Goal: Find specific page/section: Find specific page/section

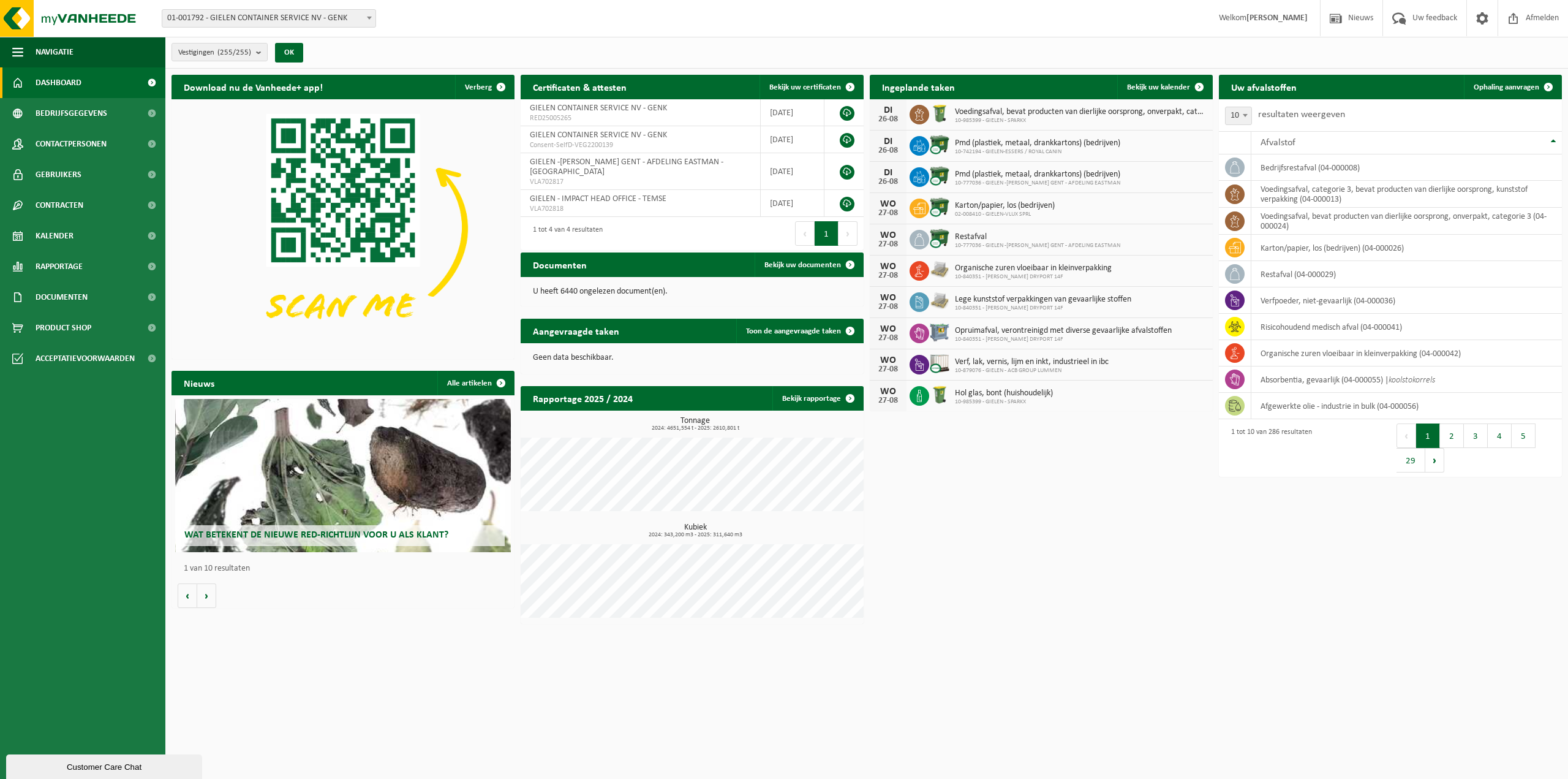
click at [1028, 117] on span "10-985399 - GIELEN - SPARKX" at bounding box center [1080, 120] width 252 height 7
click at [1006, 118] on span "10-985399 - GIELEN - SPARKX" at bounding box center [1080, 120] width 252 height 7
click at [1012, 585] on div "Download nu de Vanheede+ app! Verberg Certificaten & attesten Bekijk uw certifi…" at bounding box center [867, 349] width 1397 height 561
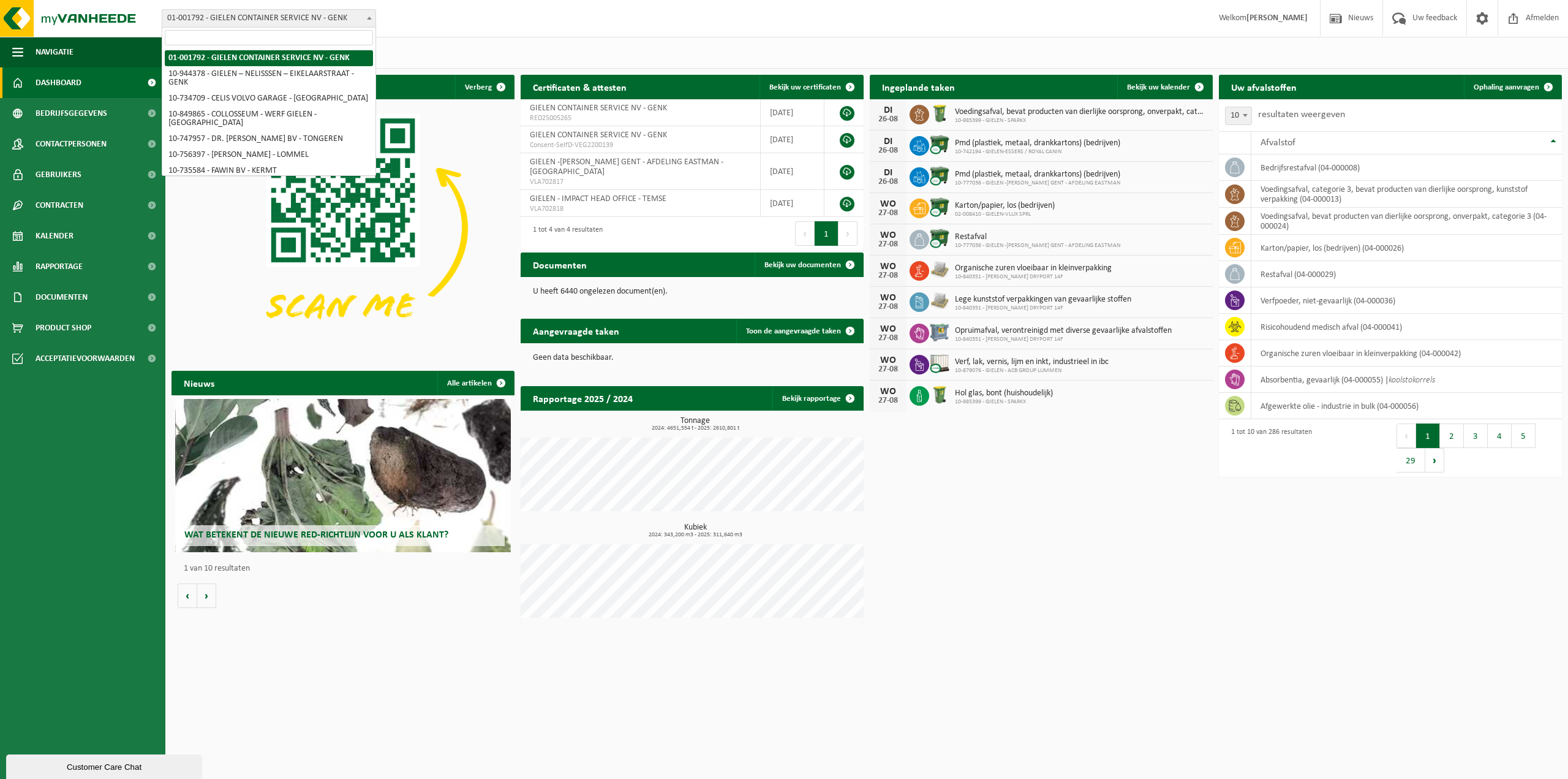
click at [331, 16] on span "01-001792 - GIELEN CONTAINER SERVICE NV - GENK" at bounding box center [269, 18] width 213 height 17
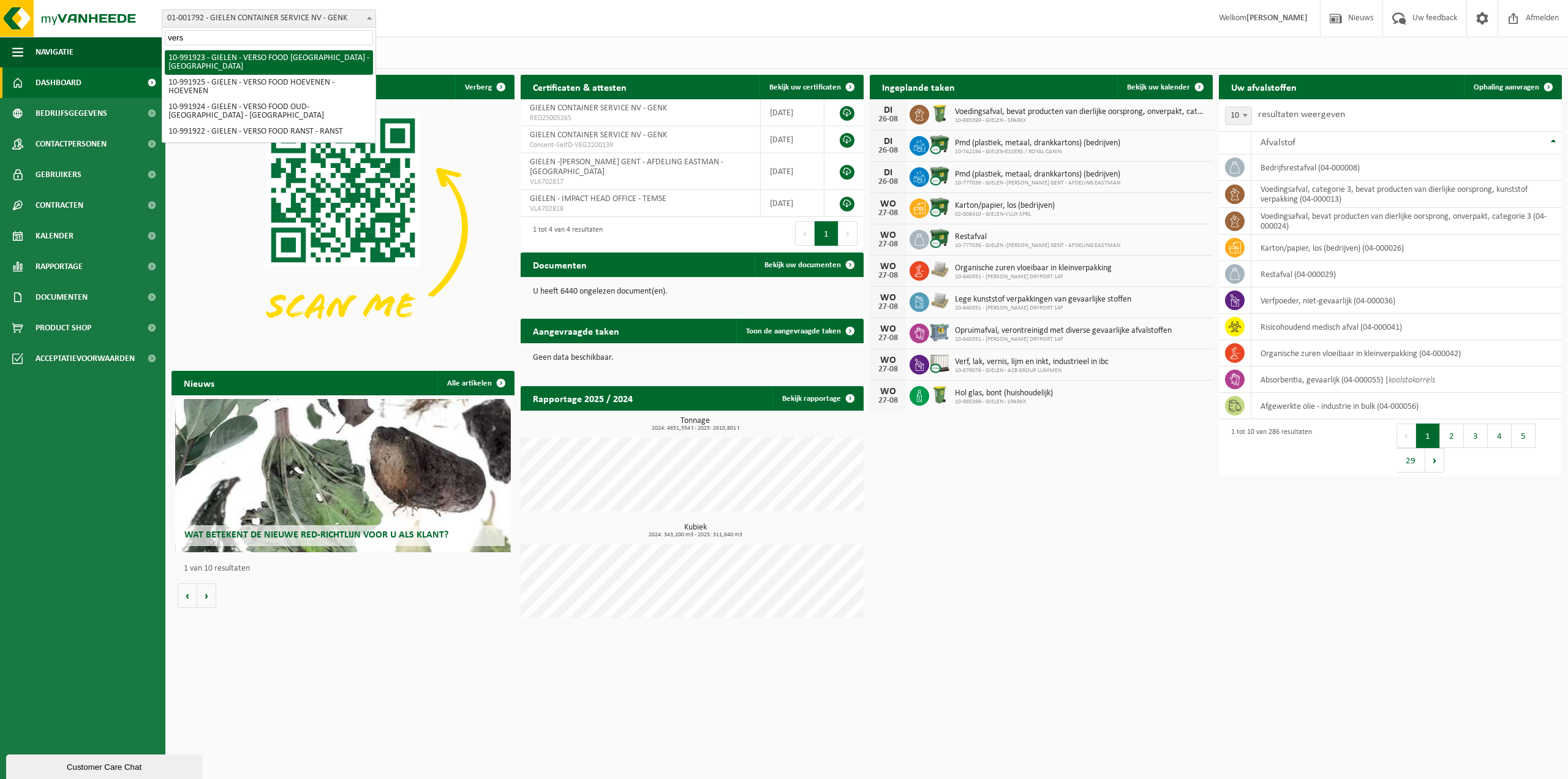
type input "vers"
select select "170006"
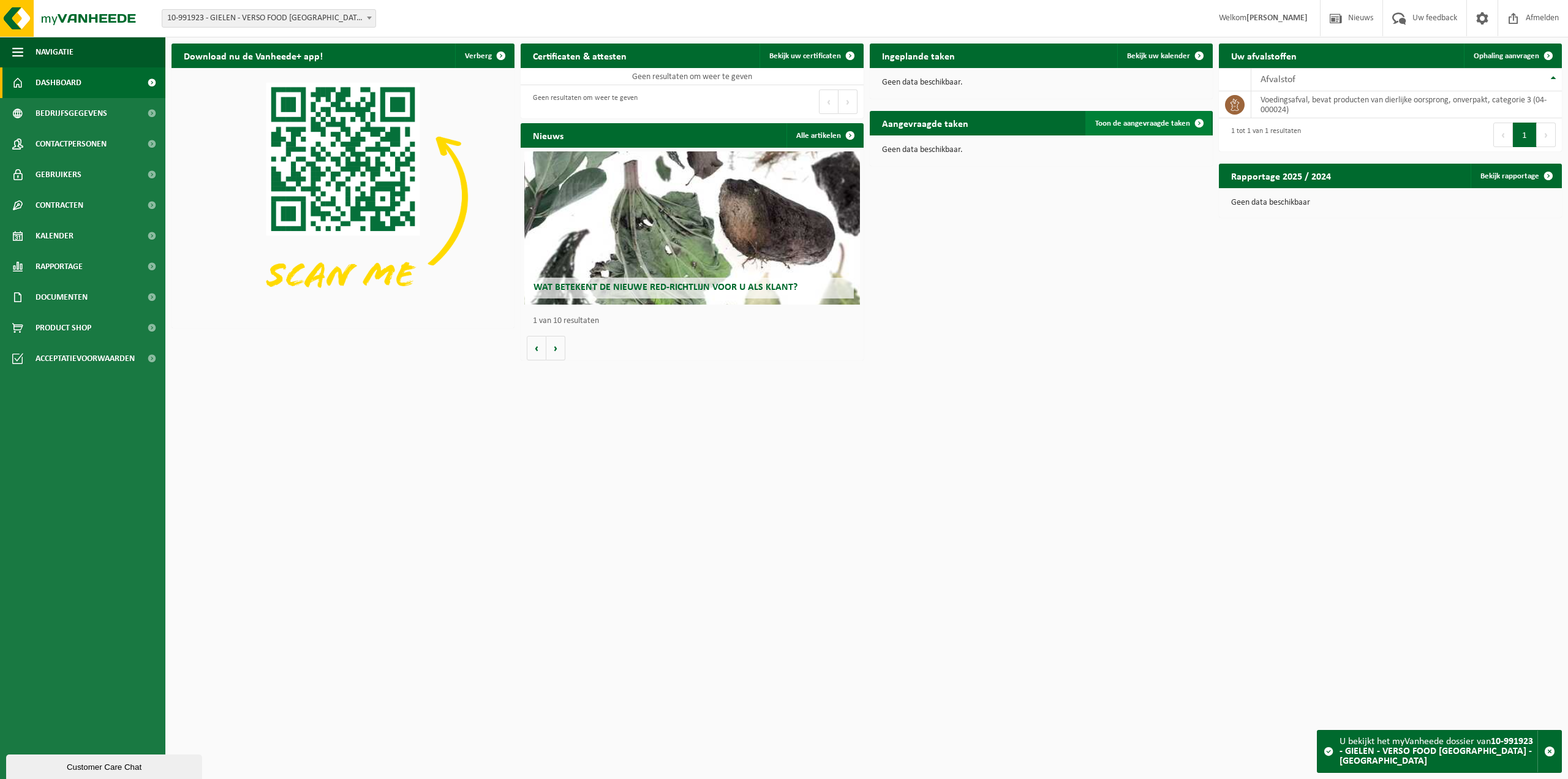
click at [1201, 123] on span at bounding box center [1199, 123] width 24 height 24
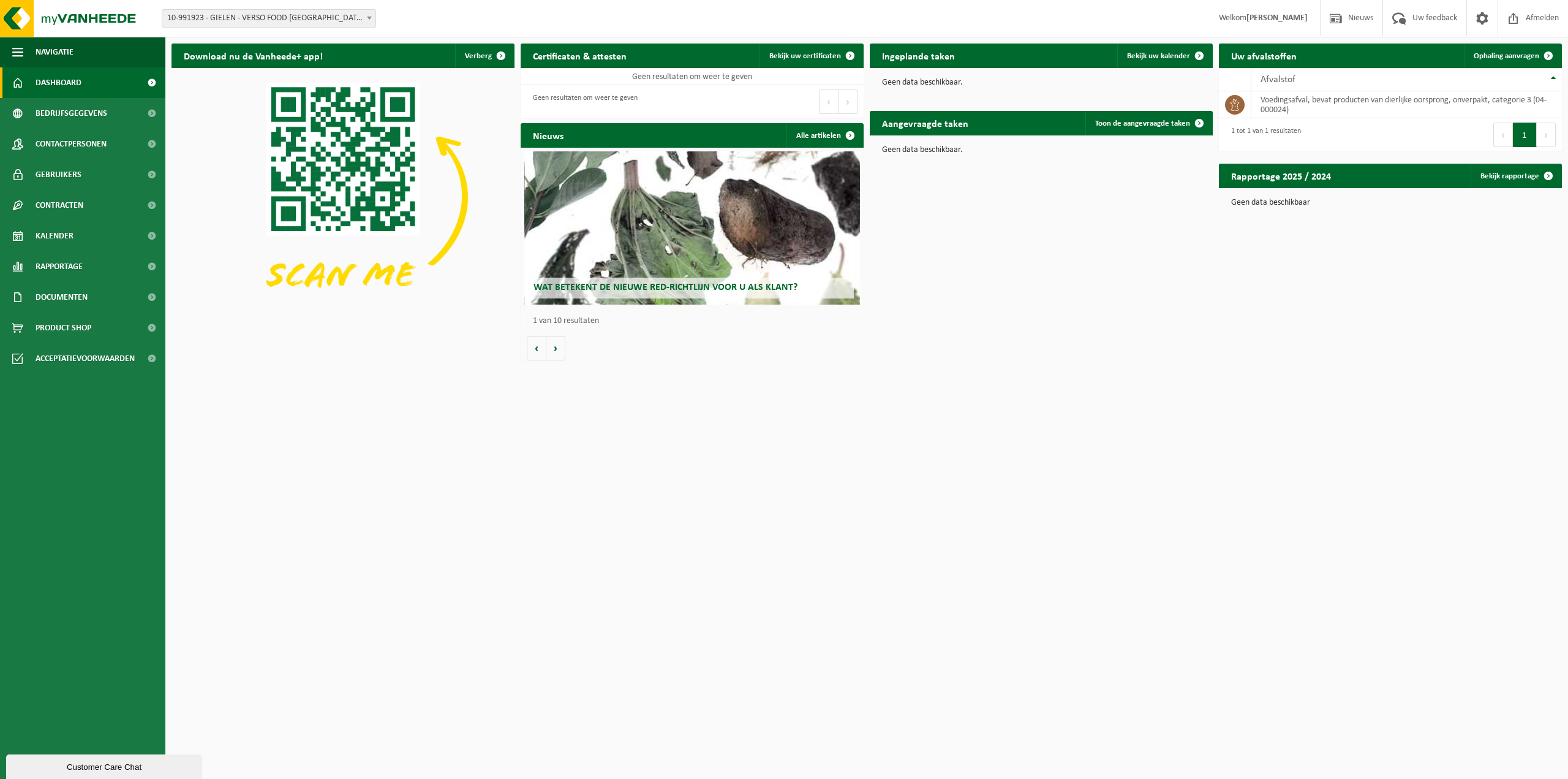
click at [242, 20] on span "10-991923 - GIELEN - VERSO FOOD [GEOGRAPHIC_DATA] - [GEOGRAPHIC_DATA]" at bounding box center [269, 18] width 213 height 17
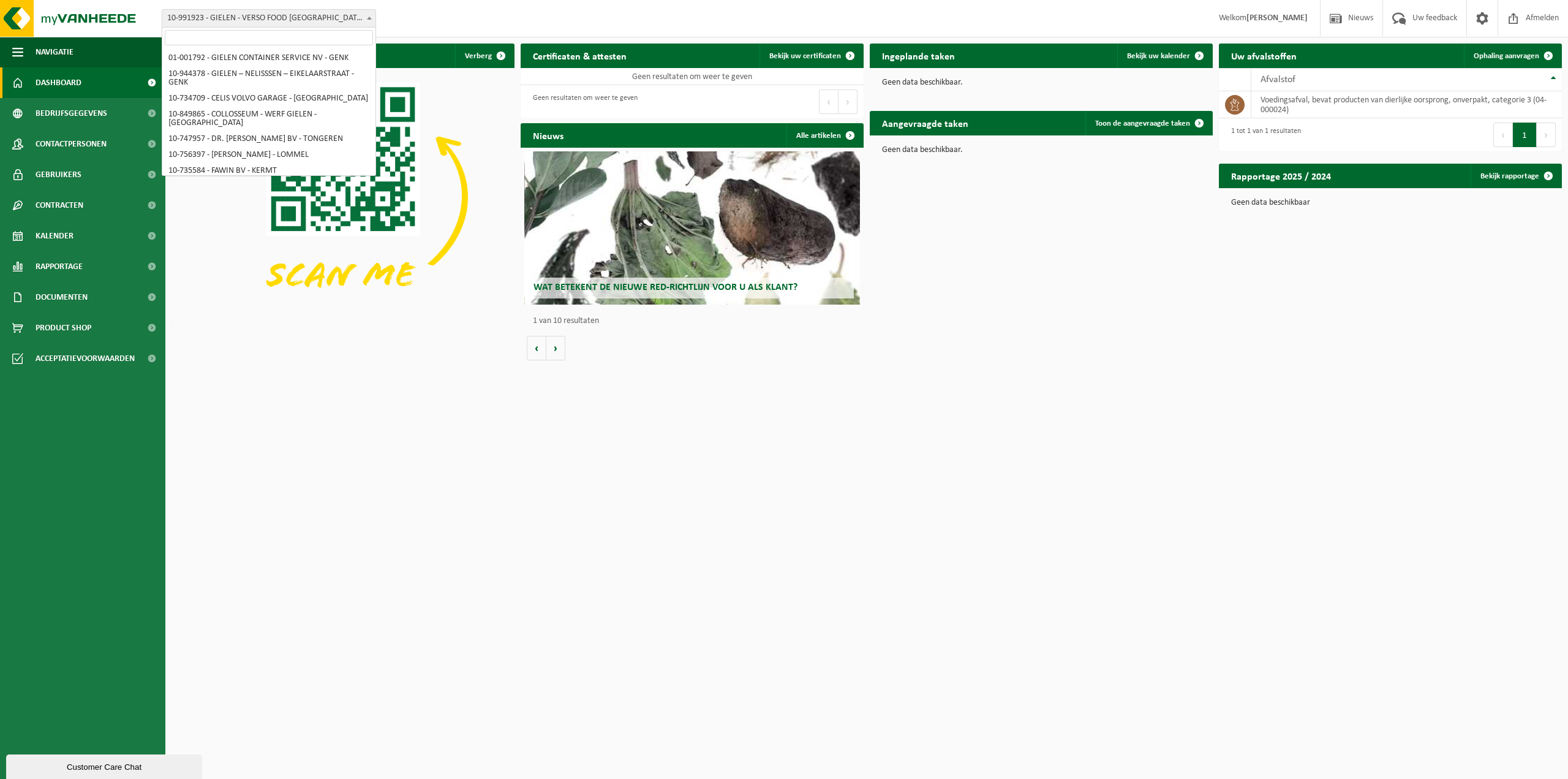
scroll to position [3947, 0]
select select "170008"
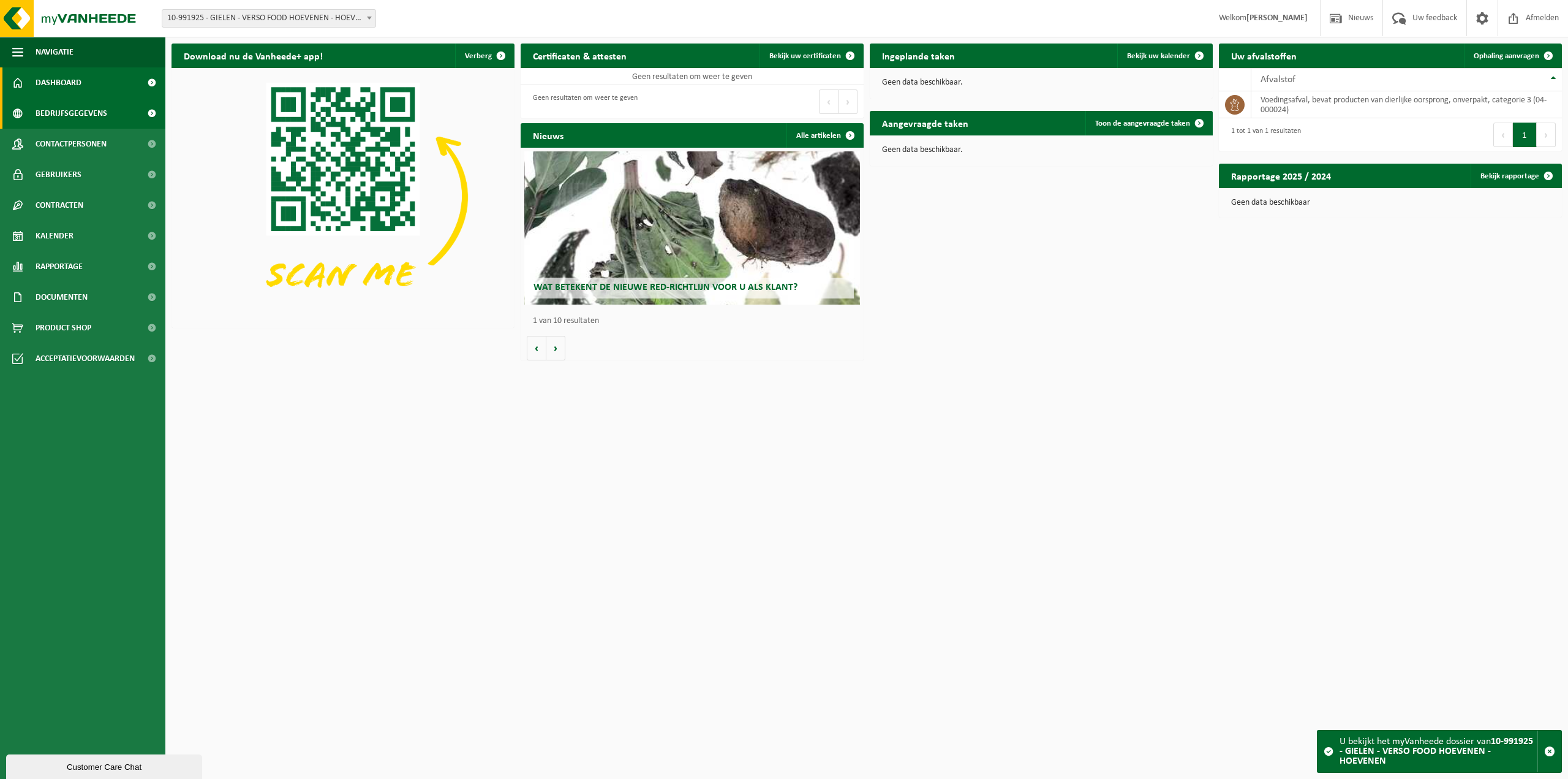
click at [77, 115] on span "Bedrijfsgegevens" at bounding box center [71, 113] width 72 height 30
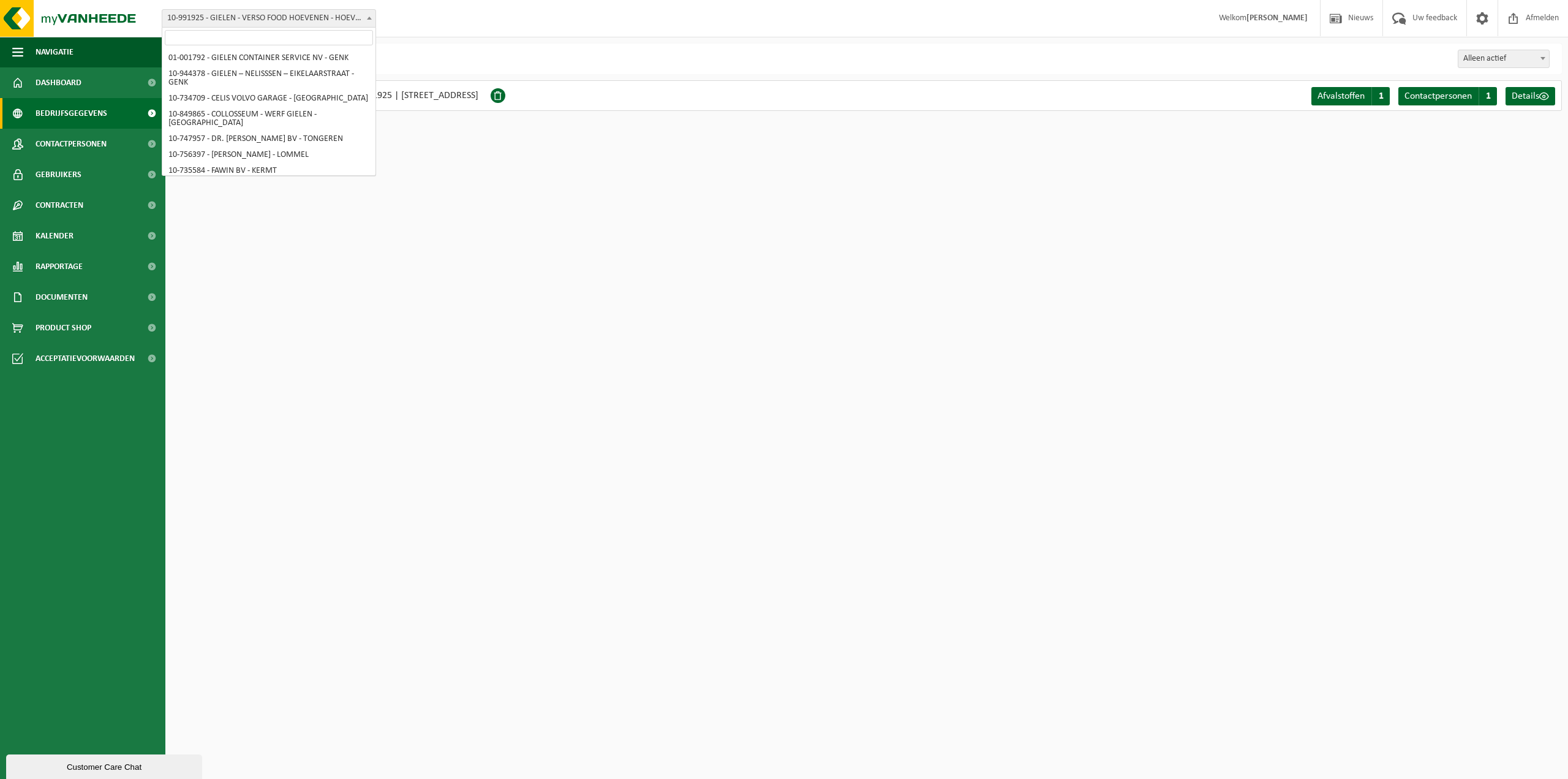
click at [367, 18] on b at bounding box center [369, 18] width 5 height 3
type input "chem"
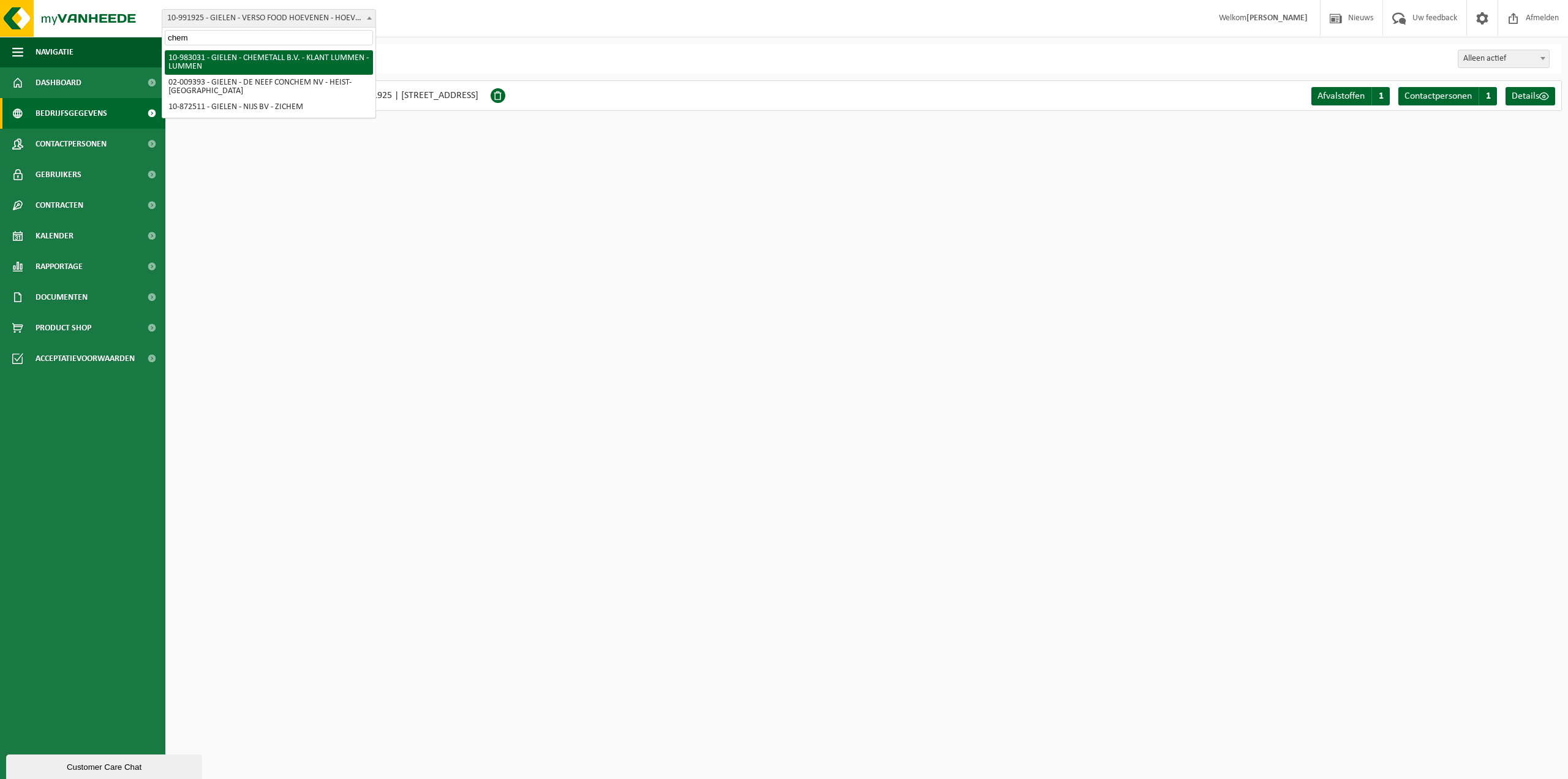
select select "162960"
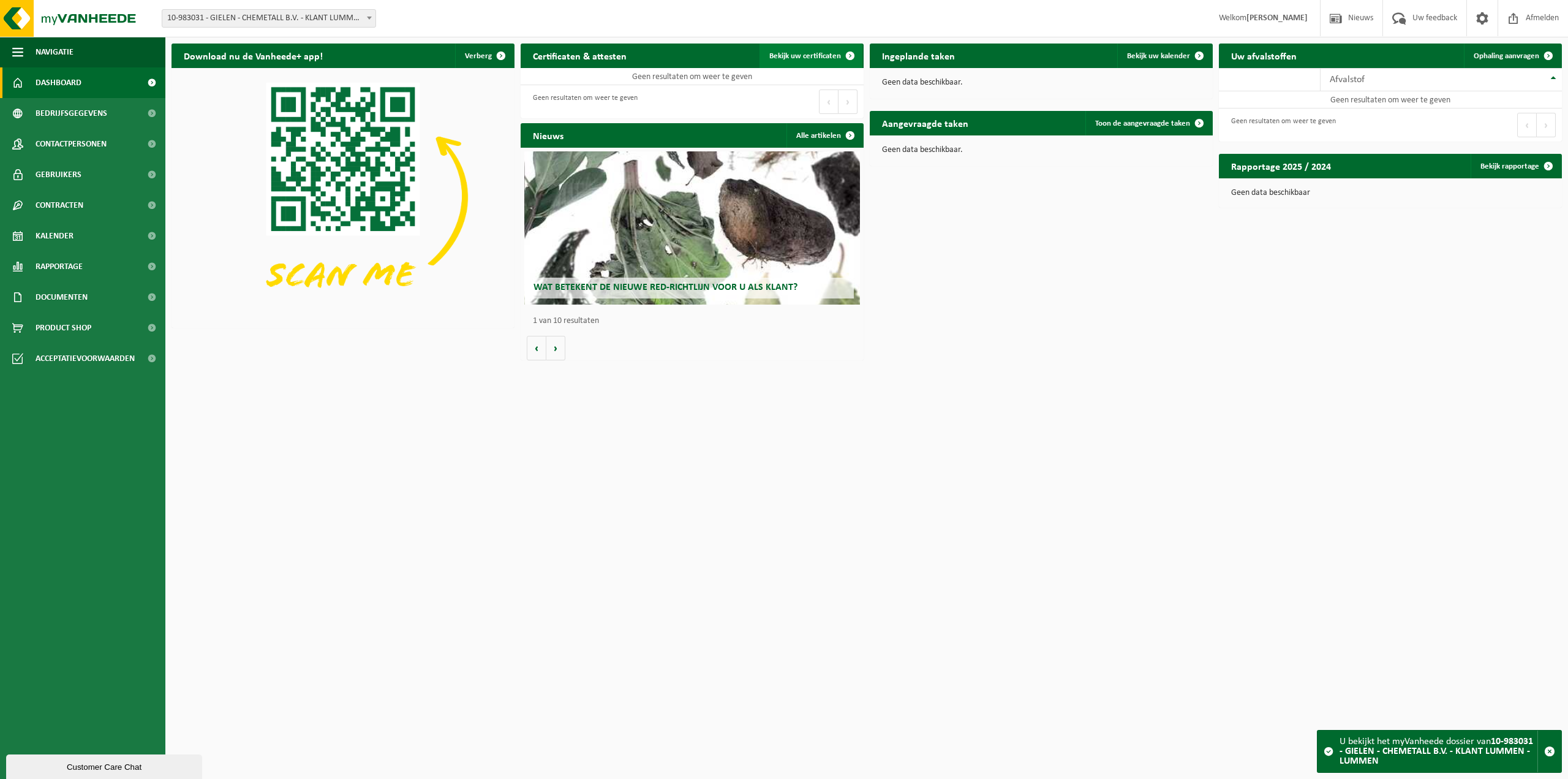
click at [834, 52] on span "Bekijk uw certificaten" at bounding box center [805, 55] width 72 height 8
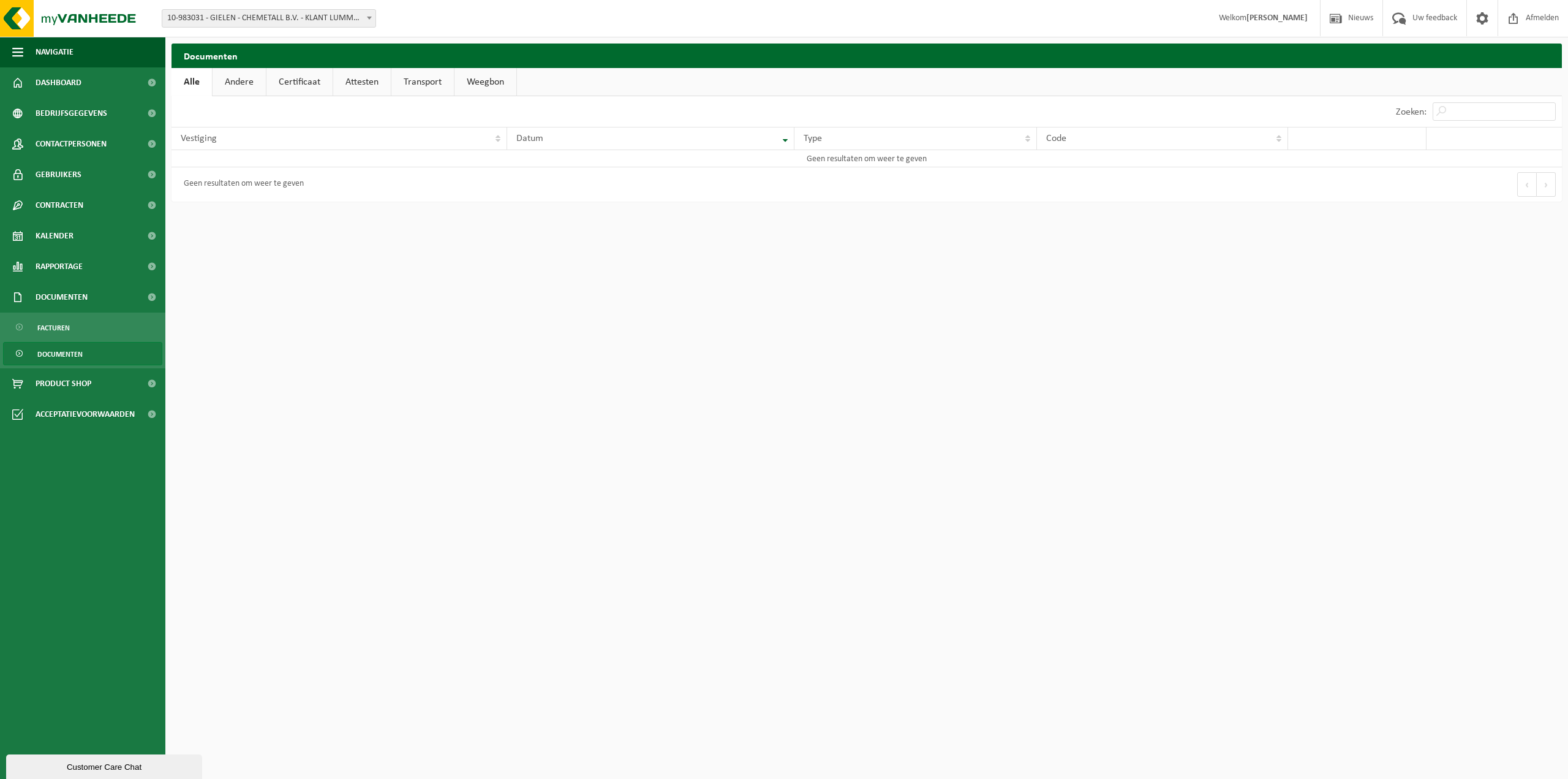
click at [242, 82] on link "Andere" at bounding box center [239, 82] width 53 height 28
click at [62, 349] on span "Documenten" at bounding box center [60, 353] width 45 height 23
click at [69, 84] on span "Dashboard" at bounding box center [58, 82] width 46 height 30
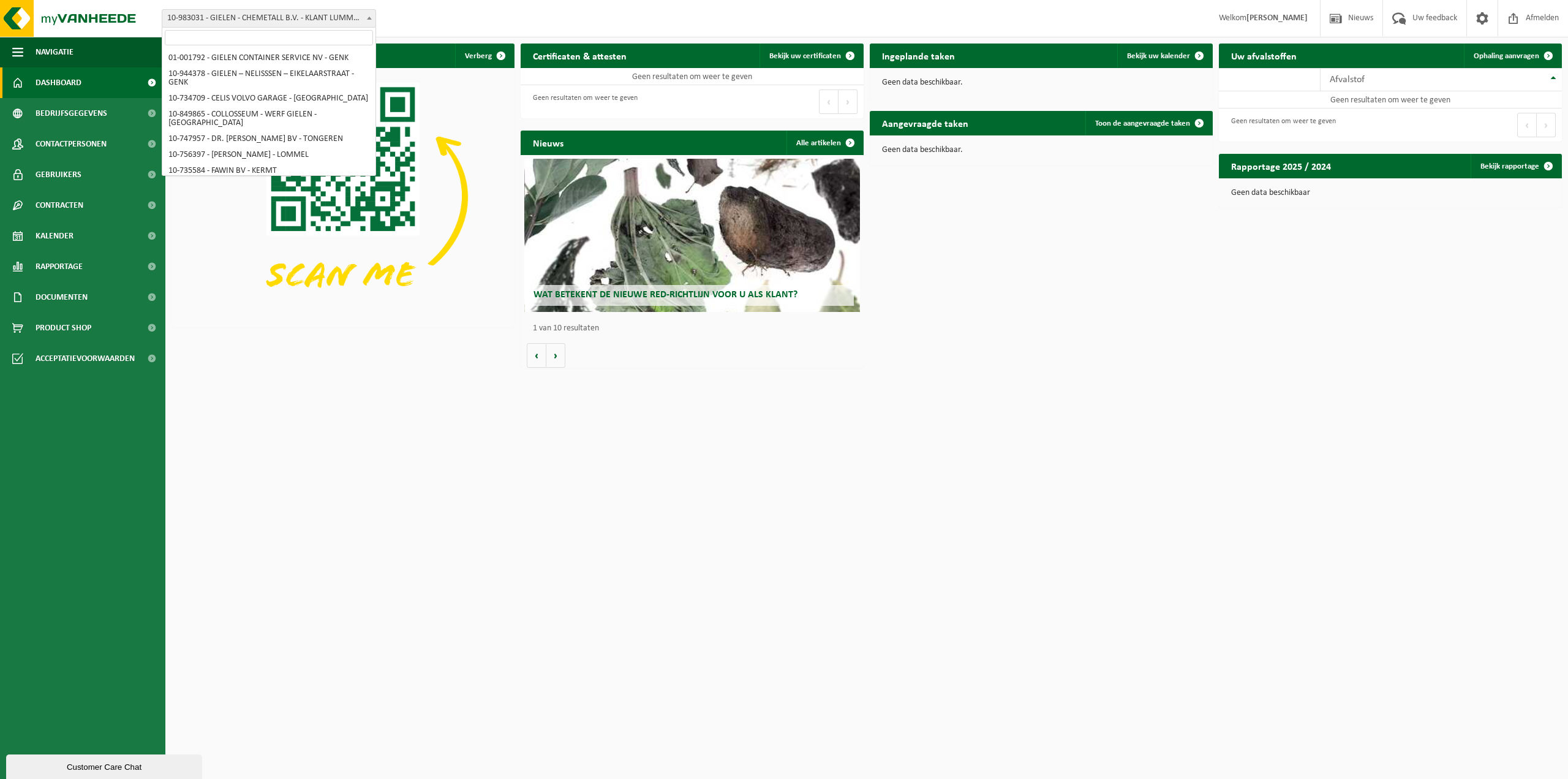
click at [327, 21] on span "10-983031 - GIELEN - CHEMETALL B.V. - KLANT LUMMEN - LUMMEN" at bounding box center [269, 18] width 213 height 17
click at [316, 37] on input "search" at bounding box center [269, 38] width 208 height 16
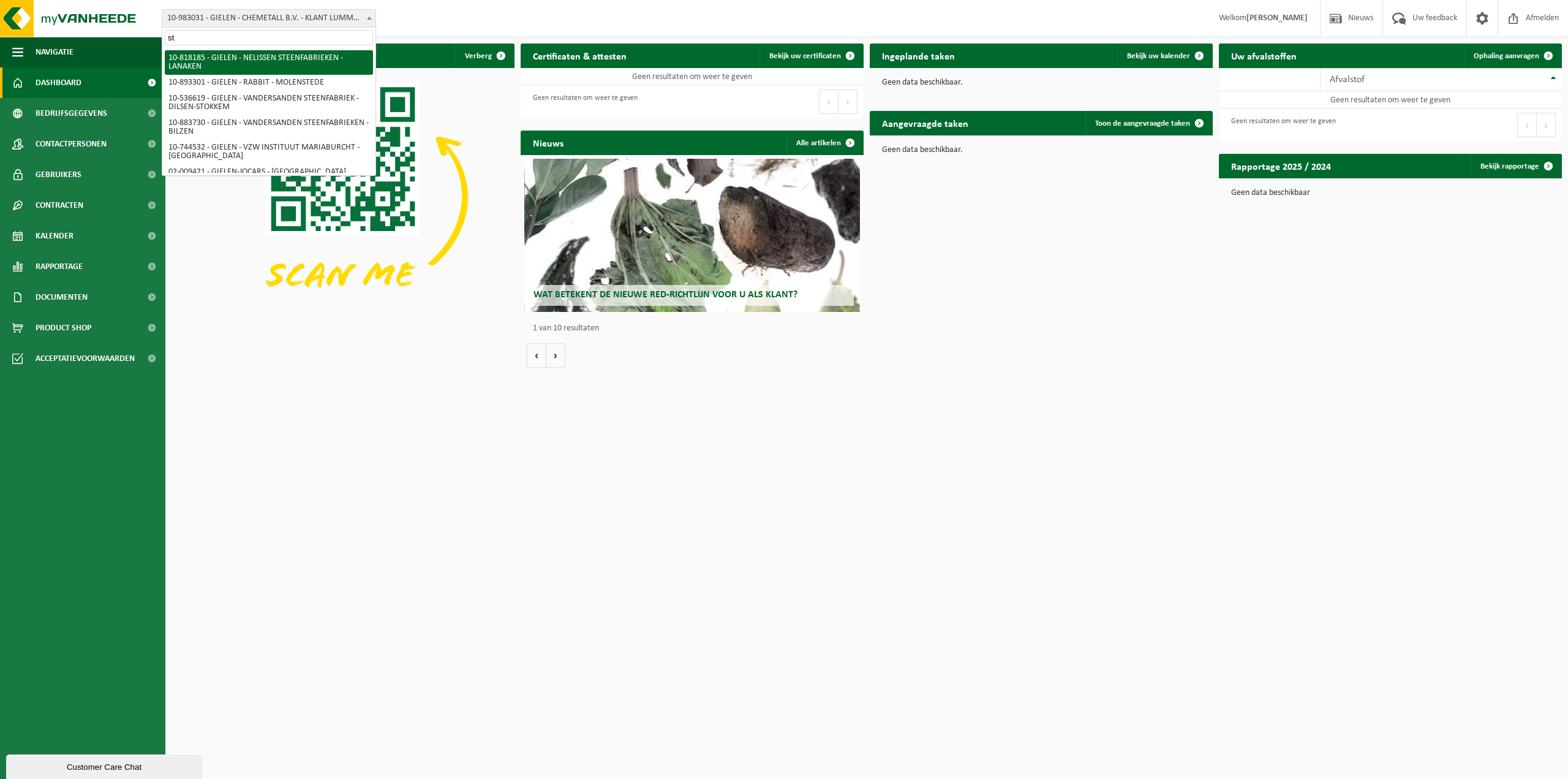
type input "s"
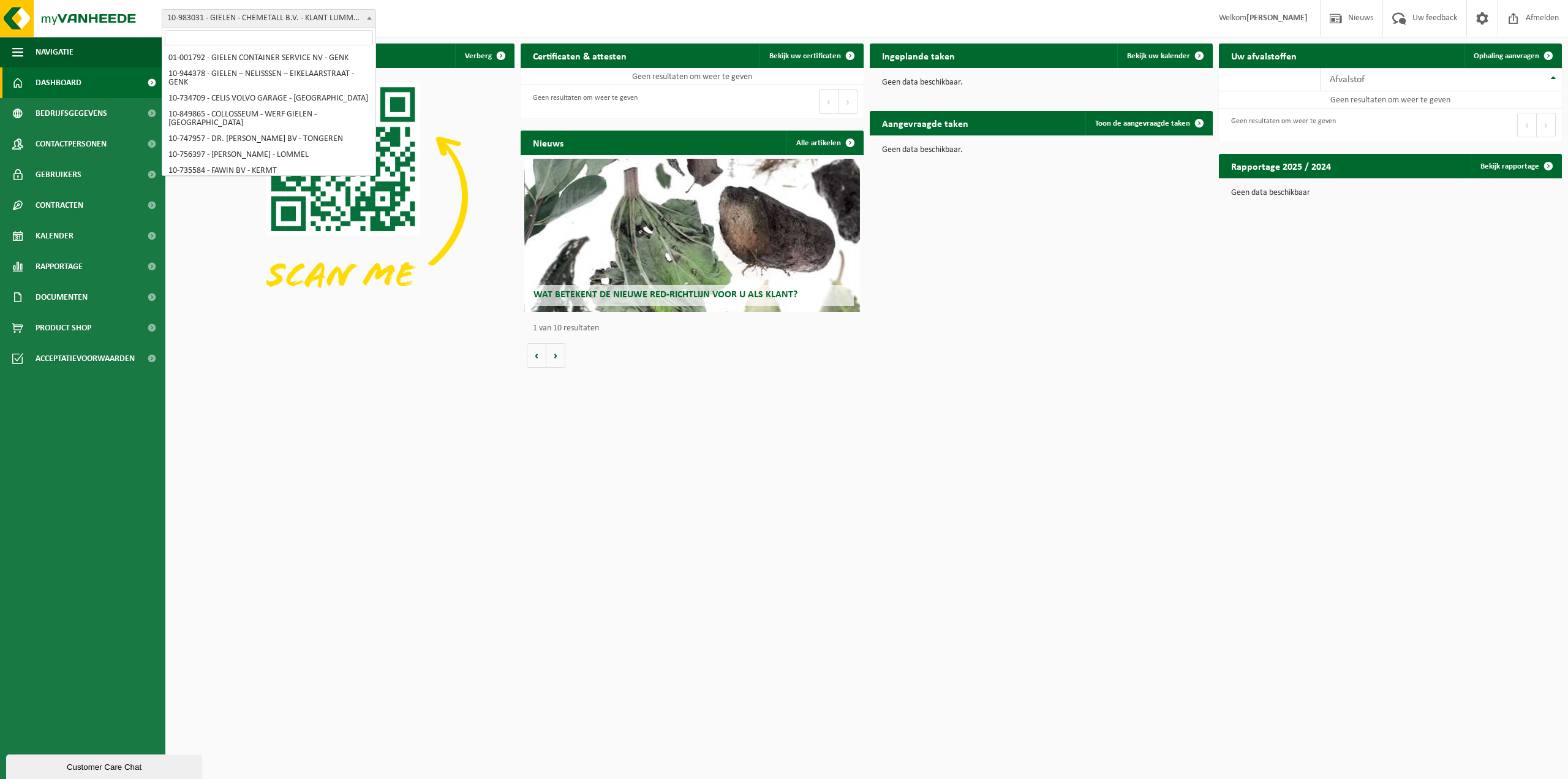
scroll to position [610, 0]
